Goal: Information Seeking & Learning: Learn about a topic

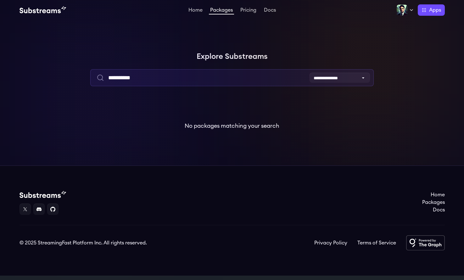
click at [130, 77] on input "**********" at bounding box center [231, 77] width 283 height 17
click at [133, 77] on input "**********" at bounding box center [231, 77] width 283 height 17
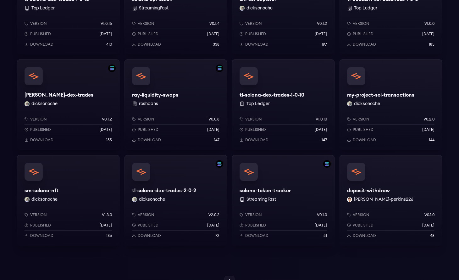
scroll to position [543, 0]
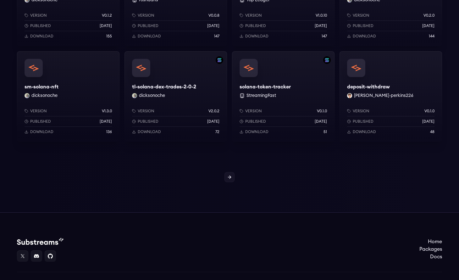
type input "******"
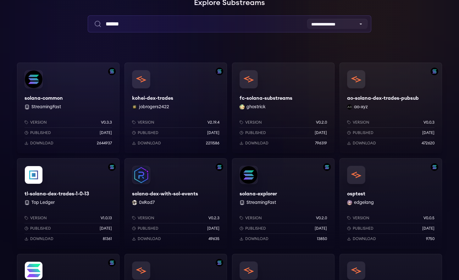
scroll to position [0, 0]
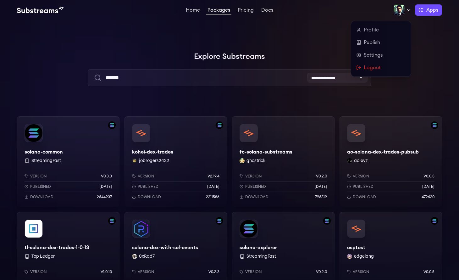
click at [404, 11] on img at bounding box center [399, 9] width 11 height 11
click at [371, 43] on link "Publish" at bounding box center [381, 43] width 50 height 8
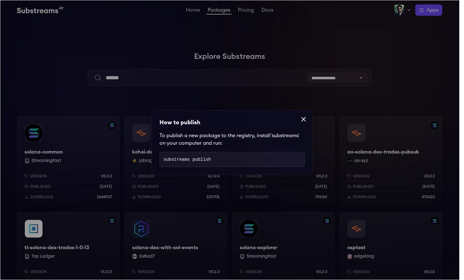
click at [301, 122] on icon at bounding box center [304, 119] width 8 height 8
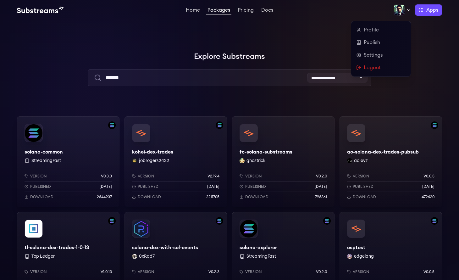
click at [395, 8] on img at bounding box center [399, 9] width 11 height 11
click at [375, 30] on link "Profile" at bounding box center [381, 30] width 50 height 8
click at [370, 58] on link "Settings" at bounding box center [381, 55] width 50 height 8
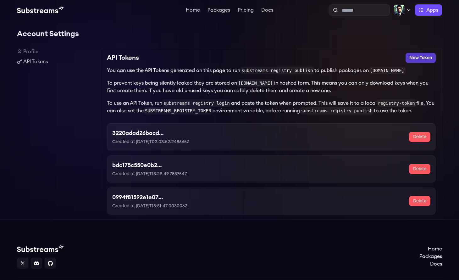
click at [420, 55] on button "New Token" at bounding box center [421, 58] width 30 height 10
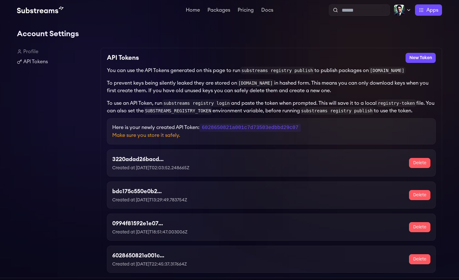
click at [260, 129] on code "6028650821a001c7d73503edbbd29c07" at bounding box center [250, 128] width 102 height 8
copy code "6028650821a001c7d73503edbbd29c07"
click at [212, 10] on link "Packages" at bounding box center [218, 11] width 25 height 6
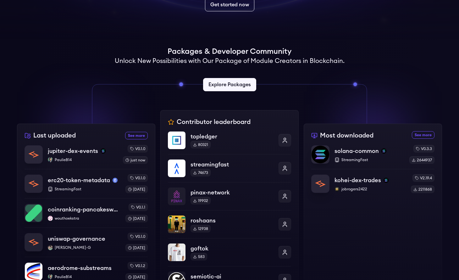
scroll to position [141, 0]
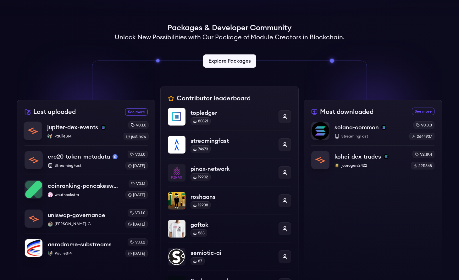
click at [96, 134] on p "PaulieB14" at bounding box center [82, 136] width 71 height 5
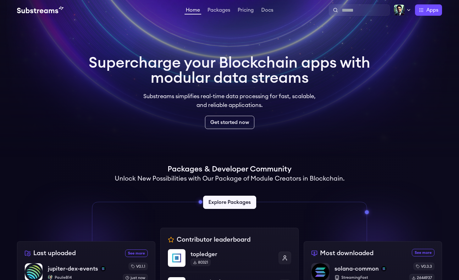
scroll to position [141, 0]
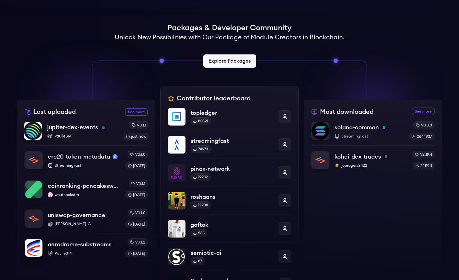
click at [83, 134] on p "PaulieB14" at bounding box center [82, 136] width 71 height 5
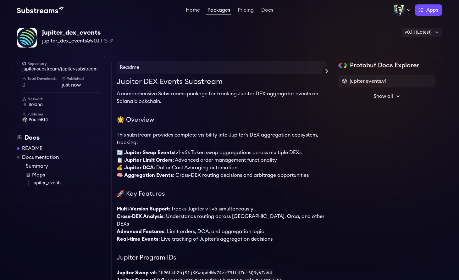
click at [398, 3] on div "Home Packages Pricing Docs Home Packages Pricing Docs Profile Publish Settings …" at bounding box center [229, 10] width 459 height 20
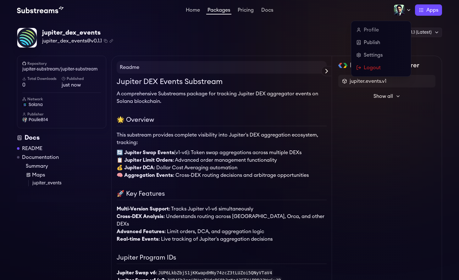
click at [397, 9] on img at bounding box center [399, 9] width 11 height 11
click at [372, 56] on link "Settings" at bounding box center [381, 55] width 50 height 8
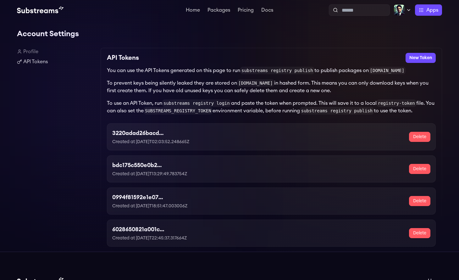
click at [29, 48] on link "Profile" at bounding box center [56, 52] width 79 height 8
click at [32, 61] on link "API Tokens" at bounding box center [56, 62] width 79 height 8
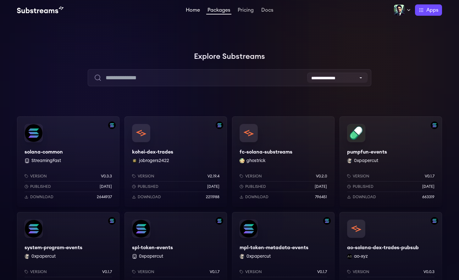
click at [191, 12] on link "Home" at bounding box center [193, 11] width 17 height 6
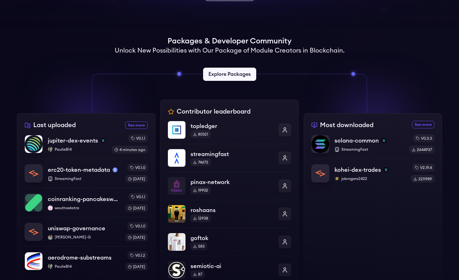
scroll to position [150, 0]
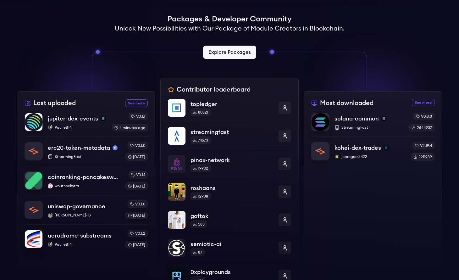
click at [100, 111] on div "Last uploaded See more recently uploaded packages jupiter-dex-events PaulieB14 …" at bounding box center [86, 191] width 138 height 201
click at [92, 110] on div "Last uploaded See more recently uploaded packages jupiter-dex-events PaulieB14 …" at bounding box center [86, 191] width 138 height 201
click at [106, 110] on div "Last uploaded See more recently uploaded packages jupiter-dex-events PaulieB14 …" at bounding box center [86, 191] width 138 height 201
click at [84, 126] on p "PaulieB14" at bounding box center [77, 127] width 60 height 5
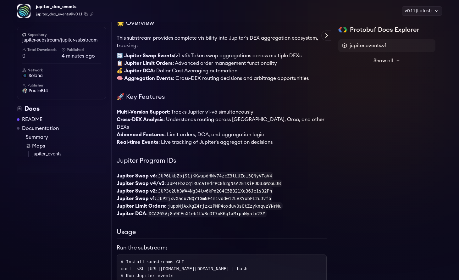
scroll to position [100, 0]
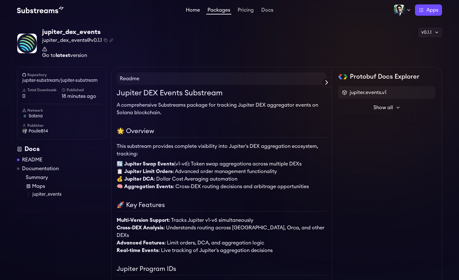
click at [190, 8] on link "Home" at bounding box center [193, 11] width 17 height 6
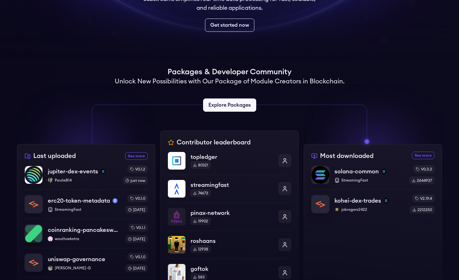
scroll to position [145, 0]
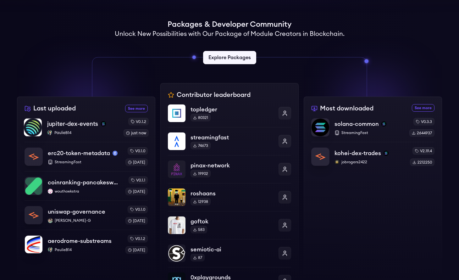
click at [95, 133] on p "PaulieB14" at bounding box center [82, 132] width 71 height 5
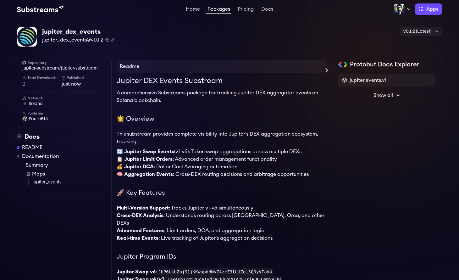
scroll to position [1, 0]
click at [69, 67] on link "jupiter-substream/jupiter-substream" at bounding box center [61, 68] width 79 height 6
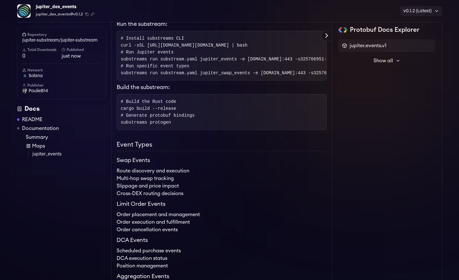
scroll to position [105, 0]
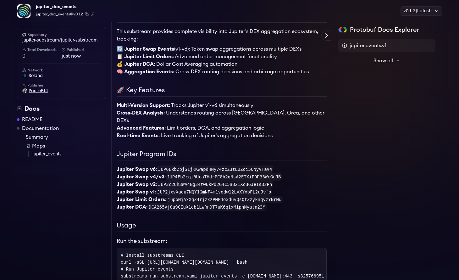
click at [40, 92] on span "PaulieB14" at bounding box center [38, 91] width 19 height 6
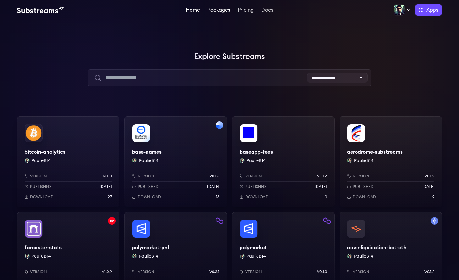
click at [197, 10] on link "Home" at bounding box center [193, 11] width 17 height 6
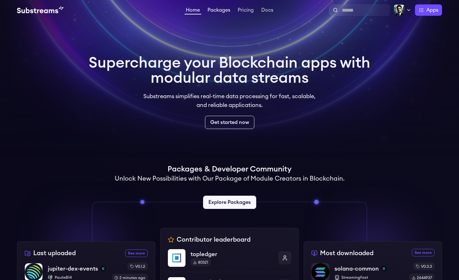
click at [215, 11] on link "Packages" at bounding box center [218, 11] width 25 height 6
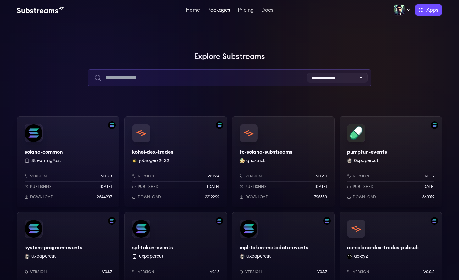
click at [168, 78] on input "text" at bounding box center [229, 77] width 283 height 17
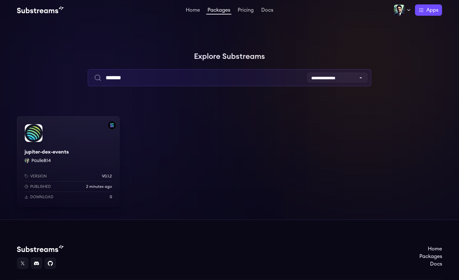
type input "*******"
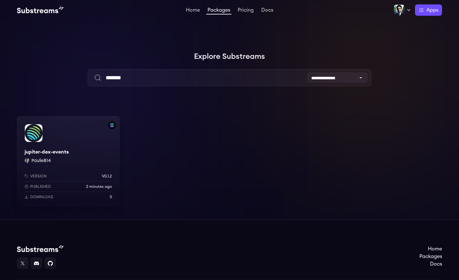
click at [80, 154] on div "jupiter-dex-events PaulieB14 Version v0.1.2 Published 2 minutes ago Download 0" at bounding box center [68, 161] width 103 height 91
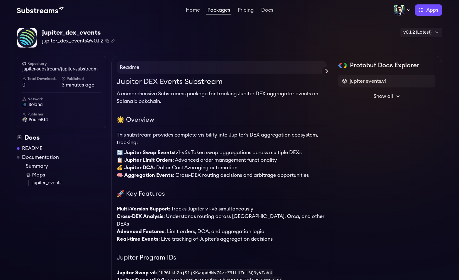
click at [388, 97] on span "Show all" at bounding box center [383, 96] width 19 height 8
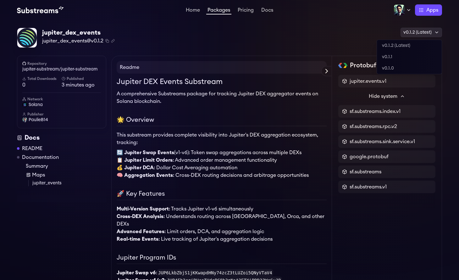
click at [423, 35] on div "v0.1.2 (Latest)" at bounding box center [422, 32] width 42 height 9
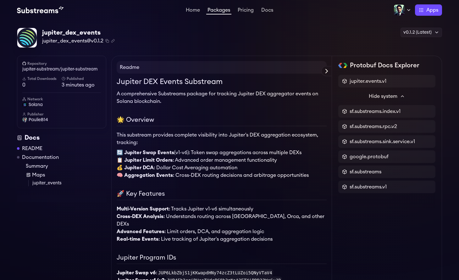
click at [311, 20] on div "Home Packages Pricing Docs Home Packages Pricing Docs Profile Publish Settings …" at bounding box center [229, 10] width 459 height 20
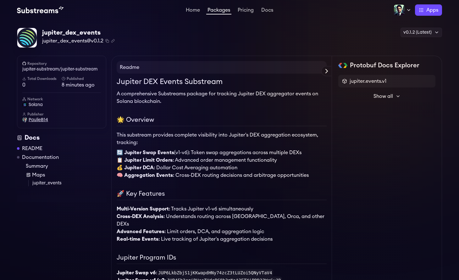
click at [39, 121] on span "PaulieB14" at bounding box center [38, 120] width 19 height 6
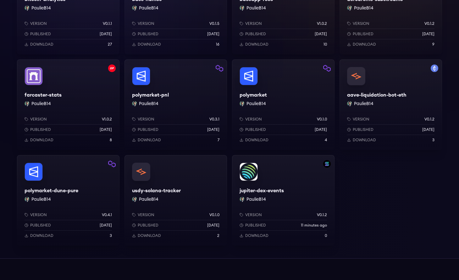
scroll to position [192, 0]
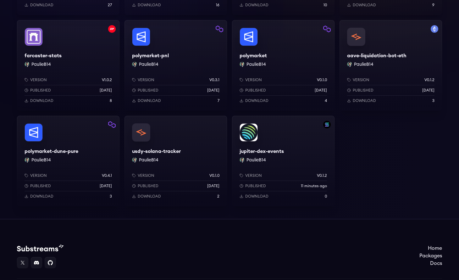
click at [303, 134] on div "jupiter-dex-events PaulieB14 Version v0.1.2 Published 11 minutes ago Download 0" at bounding box center [283, 161] width 103 height 91
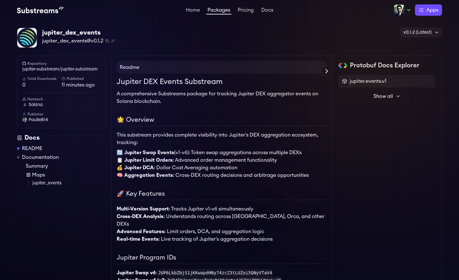
click at [31, 79] on h6 "Total Downloads" at bounding box center [41, 78] width 39 height 5
click at [23, 79] on icon at bounding box center [24, 79] width 4 height 4
click at [39, 81] on h6 "Total Downloads" at bounding box center [41, 78] width 39 height 5
click at [192, 11] on link "Home" at bounding box center [193, 11] width 17 height 6
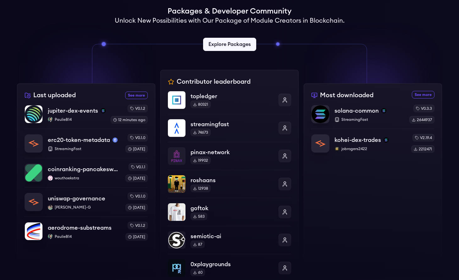
scroll to position [192, 0]
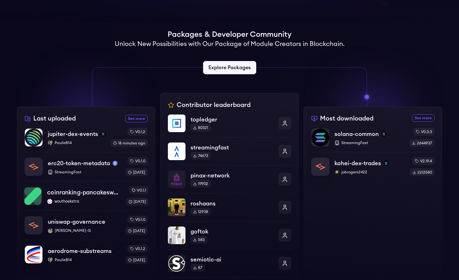
scroll to position [162, 0]
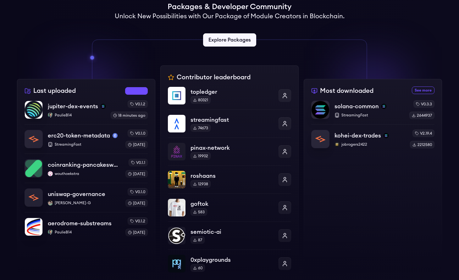
click at [142, 89] on link "See more recently uploaded packages" at bounding box center [136, 91] width 23 height 8
click at [91, 115] on p "PaulieB14" at bounding box center [76, 115] width 59 height 5
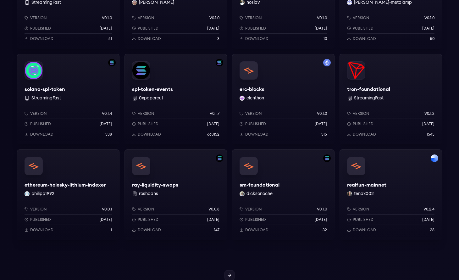
scroll to position [469, 0]
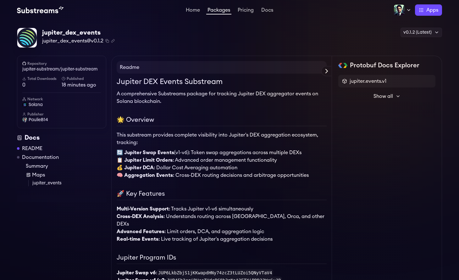
click at [37, 79] on h6 "Total Downloads" at bounding box center [41, 78] width 39 height 5
click at [25, 85] on span "0" at bounding box center [41, 85] width 39 height 8
click at [47, 105] on link "solana" at bounding box center [61, 105] width 79 height 6
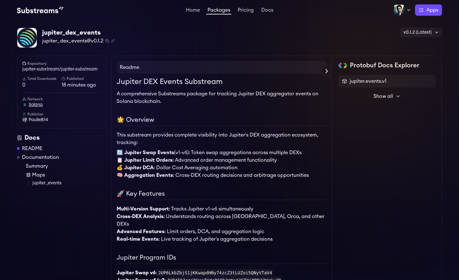
click at [48, 105] on link "solana" at bounding box center [61, 105] width 79 height 6
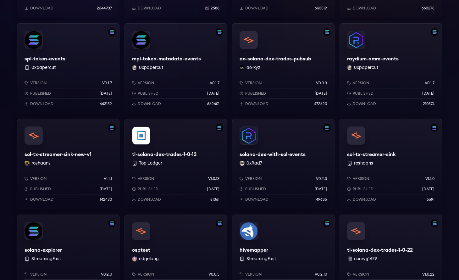
scroll to position [197, 0]
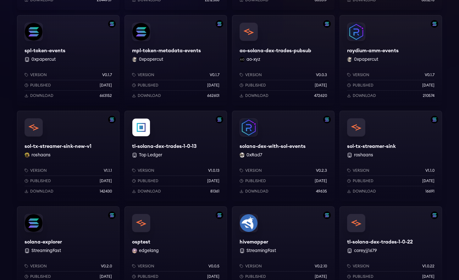
click at [291, 134] on div "solana-dex-with-sol-events 0xRad7 Version v0.2.3 Published [DATE] Download 49635" at bounding box center [283, 156] width 103 height 91
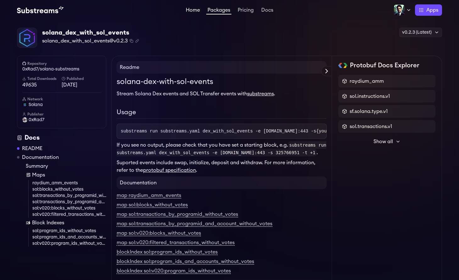
click at [190, 9] on link "Home" at bounding box center [193, 11] width 17 height 6
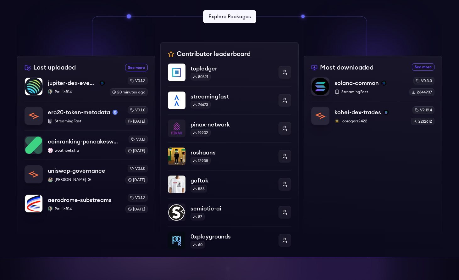
scroll to position [199, 0]
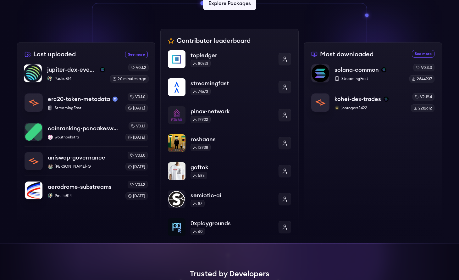
click at [90, 78] on p "PaulieB14" at bounding box center [76, 78] width 58 height 5
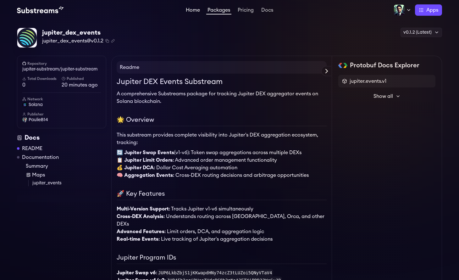
click at [196, 11] on link "Home" at bounding box center [193, 11] width 17 height 6
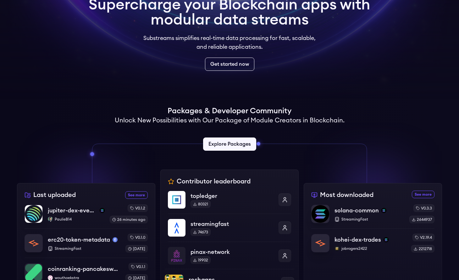
scroll to position [204, 0]
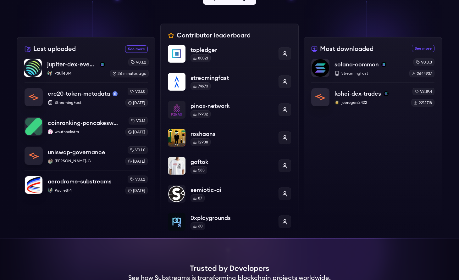
click at [97, 59] on div "jupiter-dex-events PaulieB14 v0.1.2 26 minutes ago" at bounding box center [86, 67] width 125 height 19
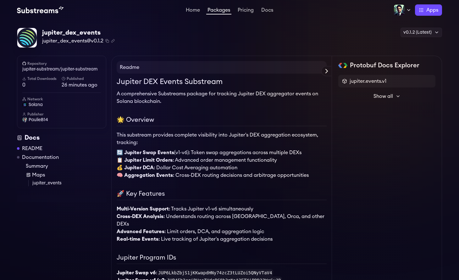
click at [45, 77] on h6 "Total Downloads" at bounding box center [41, 78] width 39 height 5
click at [30, 105] on span "solana" at bounding box center [36, 105] width 14 height 6
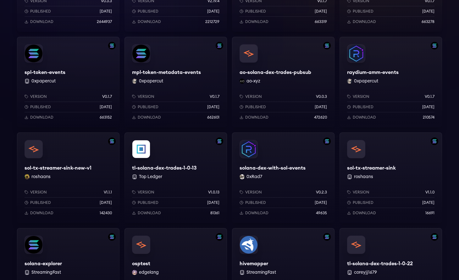
scroll to position [196, 0]
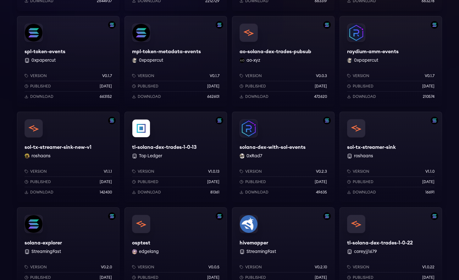
click at [188, 134] on div "tl-solana-dex-trades-1-0-13 Top Ledger Version v1.0.13 Published 1 years ago Do…" at bounding box center [176, 157] width 103 height 91
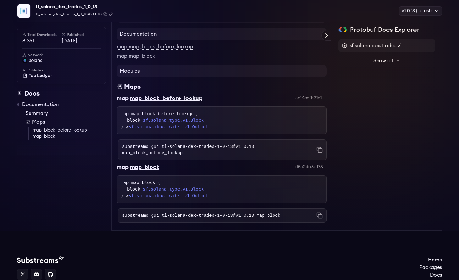
scroll to position [18, 0]
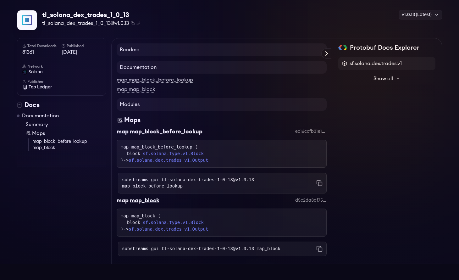
click at [392, 80] on span "Show all" at bounding box center [383, 79] width 19 height 8
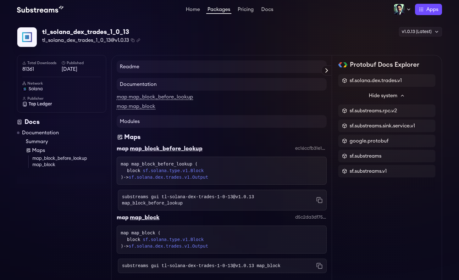
scroll to position [0, 0]
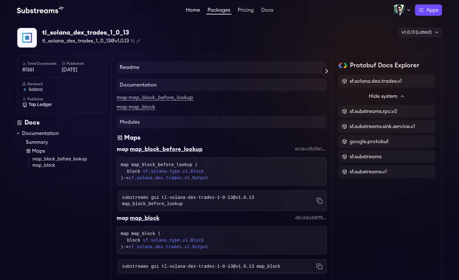
click at [190, 10] on link "Home" at bounding box center [193, 11] width 17 height 6
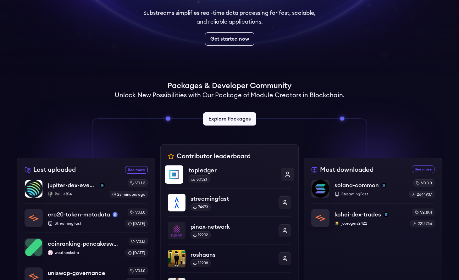
scroll to position [105, 0]
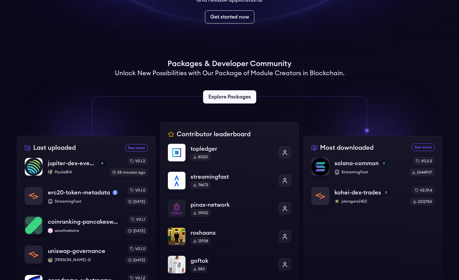
click at [105, 153] on div "Last uploaded See more recently uploaded packages jupiter-dex-events PaulieB14 …" at bounding box center [86, 236] width 138 height 201
click at [90, 175] on div "jupiter-dex-events PaulieB14 v0.1.2 28 minutes ago" at bounding box center [86, 166] width 125 height 19
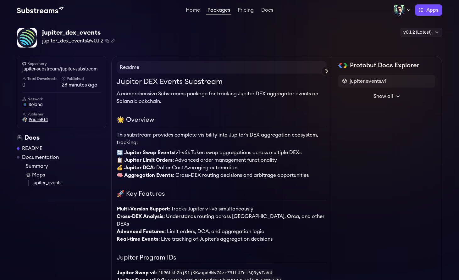
click at [43, 120] on span "PaulieB14" at bounding box center [38, 120] width 19 height 6
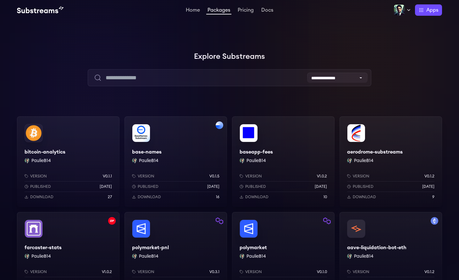
click at [223, 13] on link "Packages" at bounding box center [218, 11] width 25 height 7
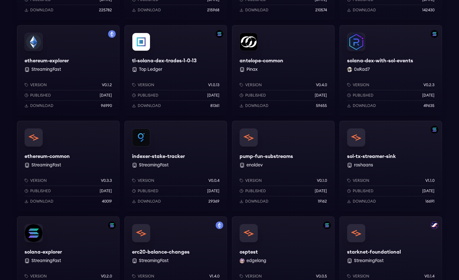
scroll to position [586, 0]
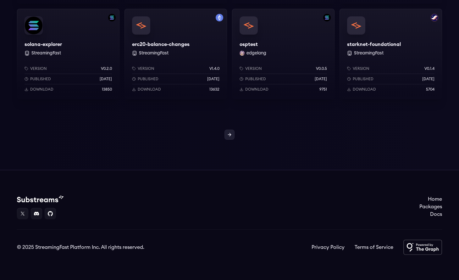
click at [228, 133] on icon at bounding box center [229, 134] width 5 height 5
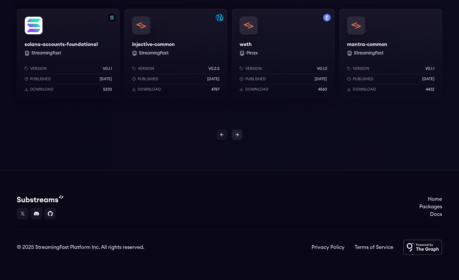
click at [236, 136] on icon at bounding box center [237, 134] width 5 height 5
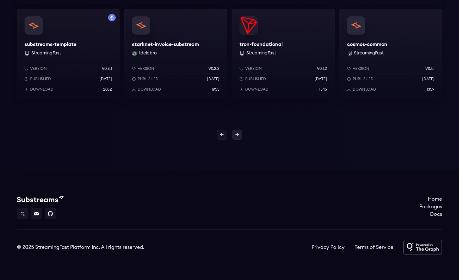
click at [236, 136] on icon at bounding box center [237, 134] width 5 height 5
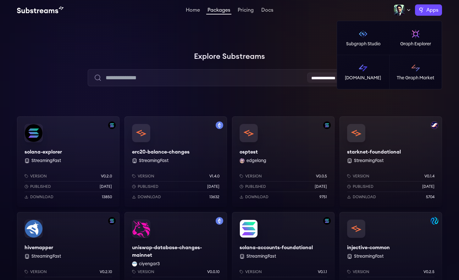
click at [432, 14] on label "Apps" at bounding box center [428, 9] width 27 height 11
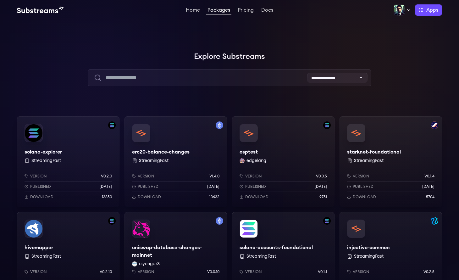
click at [275, 33] on div at bounding box center [364, 63] width 189 height 189
click at [354, 79] on select "**********" at bounding box center [337, 78] width 60 height 10
click at [307, 73] on select "**********" at bounding box center [337, 78] width 60 height 10
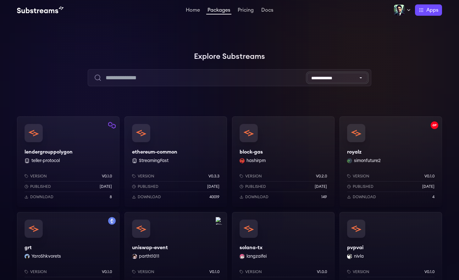
click at [328, 80] on select "**********" at bounding box center [337, 78] width 60 height 10
select select "**********"
click at [307, 73] on select "**********" at bounding box center [337, 78] width 60 height 10
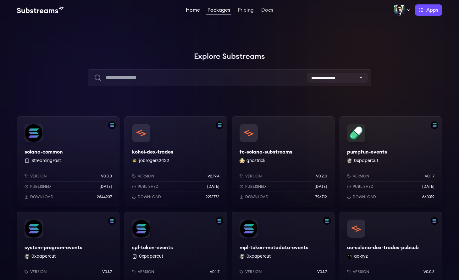
click at [196, 11] on link "Home" at bounding box center [193, 11] width 17 height 6
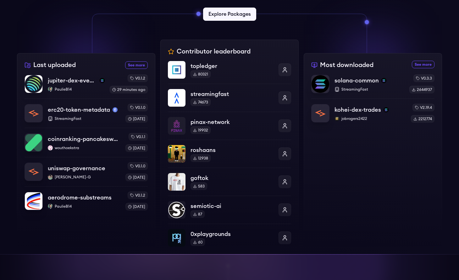
scroll to position [190, 0]
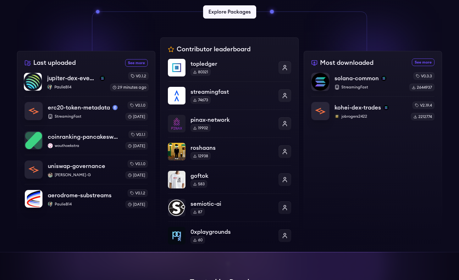
click at [83, 86] on p "PaulieB14" at bounding box center [76, 87] width 58 height 5
